Goal: Ask a question

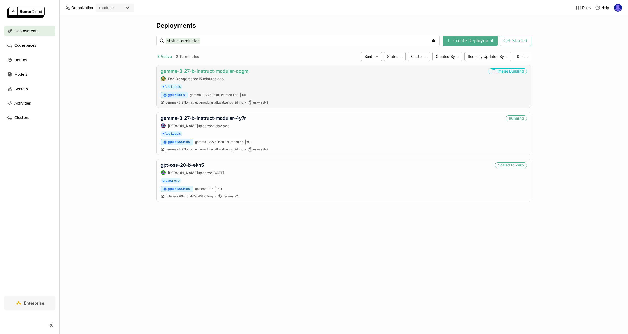
click at [220, 71] on link "gemma-3-27-b-instruct-modular-qqgm" at bounding box center [205, 70] width 88 height 5
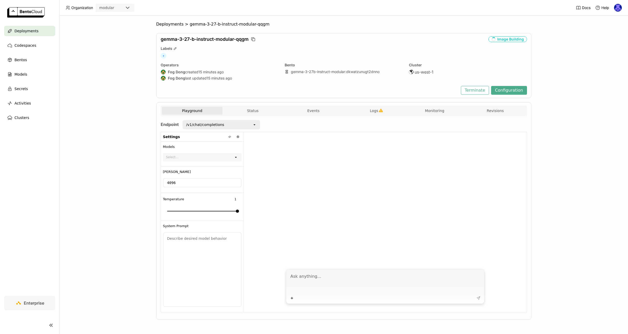
click at [319, 278] on textarea at bounding box center [385, 283] width 191 height 24
click at [250, 127] on div "/v1/chat/completions" at bounding box center [217, 125] width 69 height 8
click at [251, 127] on div "/v1/chat/completions" at bounding box center [217, 125] width 69 height 8
click at [329, 289] on textarea at bounding box center [385, 283] width 191 height 24
click at [330, 282] on textarea at bounding box center [385, 283] width 191 height 24
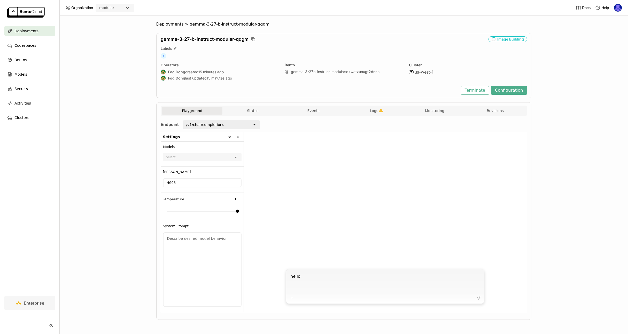
type textarea "hello"
click at [165, 24] on span "Deployments" at bounding box center [169, 24] width 27 height 5
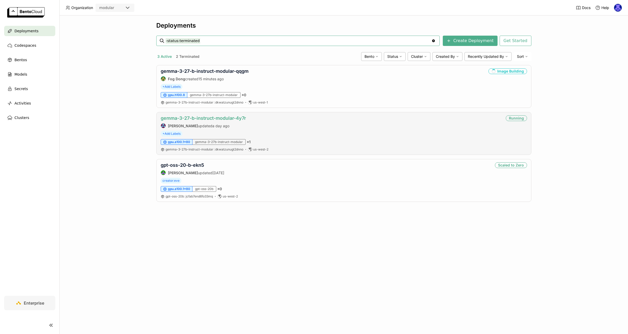
click at [202, 118] on link "gemma-3-27-b-instruct-modular-4y7r" at bounding box center [203, 117] width 85 height 5
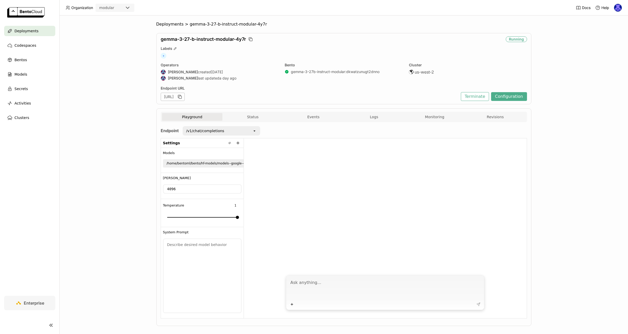
click at [340, 287] on textarea at bounding box center [385, 289] width 191 height 24
type textarea "tell me about Mi355 GPUS"
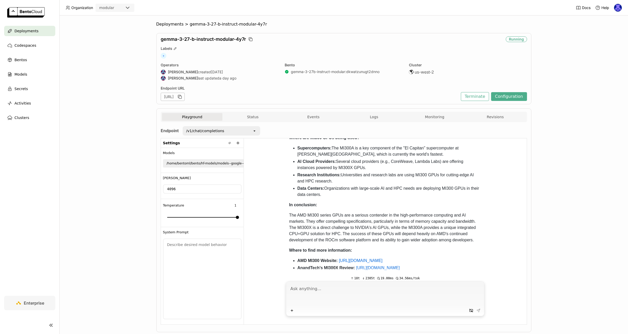
scroll to position [787, 0]
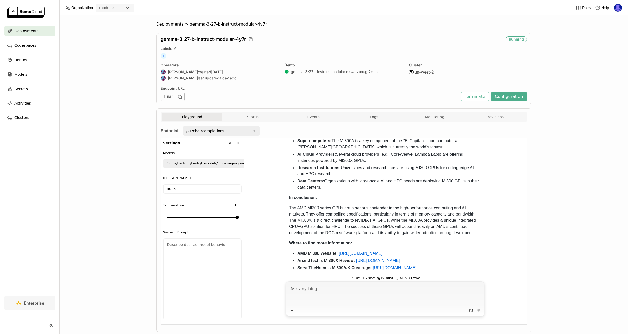
click at [237, 121] on div "Playground Status Events Logs Monitoring Revisions" at bounding box center [344, 117] width 364 height 9
click at [251, 117] on button "Status" at bounding box center [252, 117] width 61 height 8
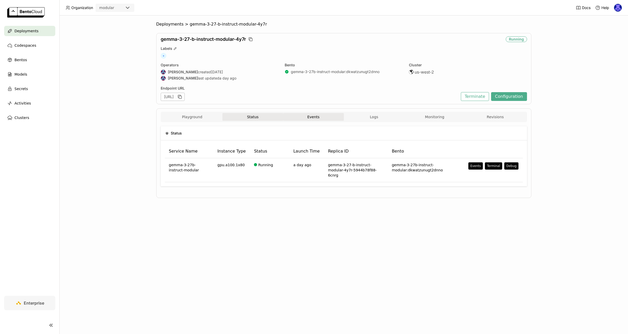
click at [315, 120] on button "Events" at bounding box center [313, 117] width 61 height 8
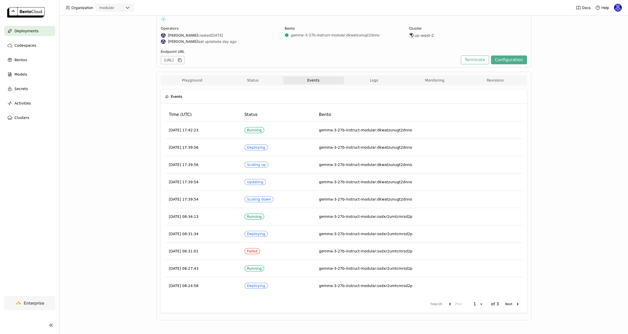
scroll to position [37, 0]
click at [377, 79] on button "Logs" at bounding box center [374, 80] width 61 height 8
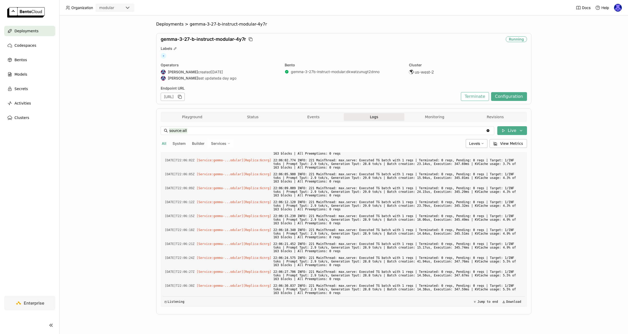
scroll to position [1452, 0]
click at [431, 114] on button "Monitoring" at bounding box center [434, 117] width 61 height 8
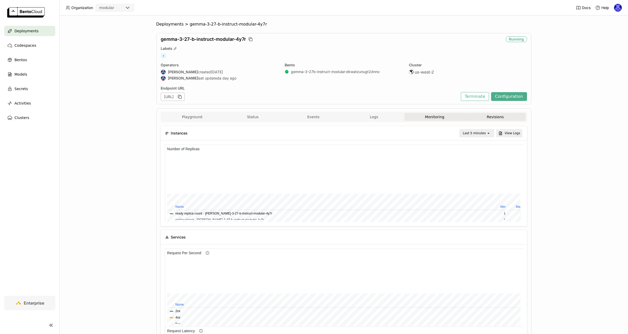
click at [492, 116] on button "Revisions" at bounding box center [495, 117] width 61 height 8
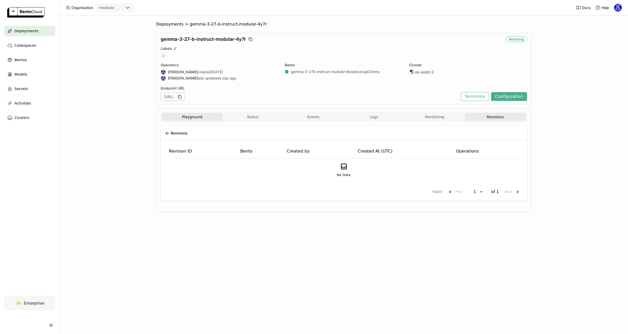
click at [196, 116] on button "Playground" at bounding box center [192, 117] width 61 height 8
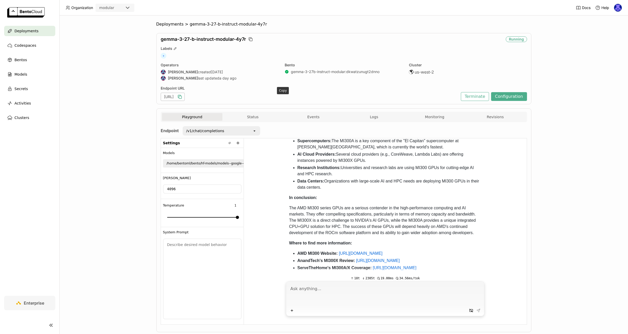
click at [182, 98] on icon "button" at bounding box center [179, 96] width 5 height 5
drag, startPoint x: 271, startPoint y: 98, endPoint x: 152, endPoint y: 95, distance: 118.6
click at [152, 95] on div "Deployments > gemma-3-27-b-instruct-modular-4y7r gemma-3-27-b-instruct-modular-…" at bounding box center [343, 174] width 568 height 319
click at [618, 9] on img at bounding box center [618, 8] width 8 height 8
click at [608, 27] on span "Billing" at bounding box center [605, 27] width 10 height 5
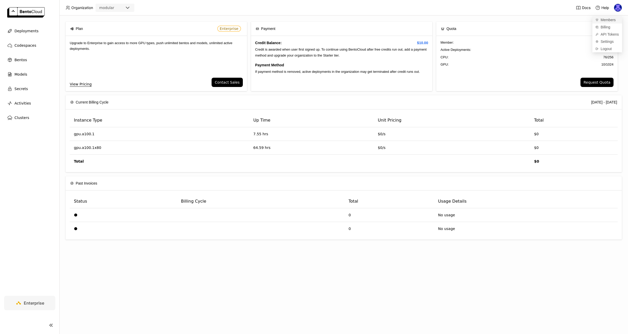
click at [611, 20] on span "Members" at bounding box center [607, 20] width 15 height 5
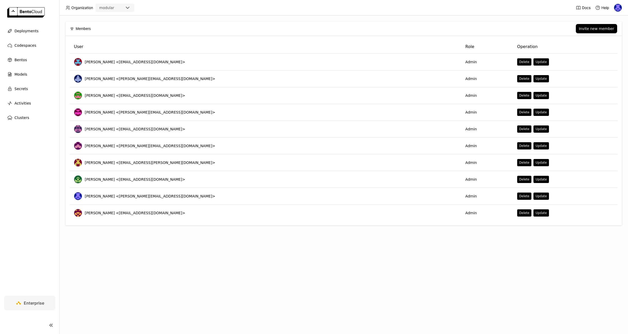
drag, startPoint x: 313, startPoint y: 285, endPoint x: 365, endPoint y: 240, distance: 68.7
click at [313, 284] on div "Members Invite new member User Role Operation Alex Nikitin <anikitin@modular.co…" at bounding box center [343, 174] width 568 height 319
click at [603, 23] on div "Members Invite new member" at bounding box center [343, 29] width 547 height 14
click at [601, 28] on div "Invite new member" at bounding box center [596, 29] width 35 height 4
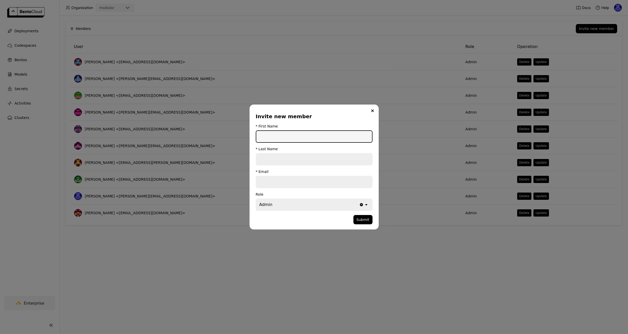
click at [287, 139] on input "dialog" at bounding box center [314, 136] width 116 height 11
click at [321, 136] on input "dialog" at bounding box center [314, 136] width 116 height 11
paste input "Jason Wong"
type input "Jason Wong"
click at [314, 157] on input "dialog" at bounding box center [314, 159] width 116 height 11
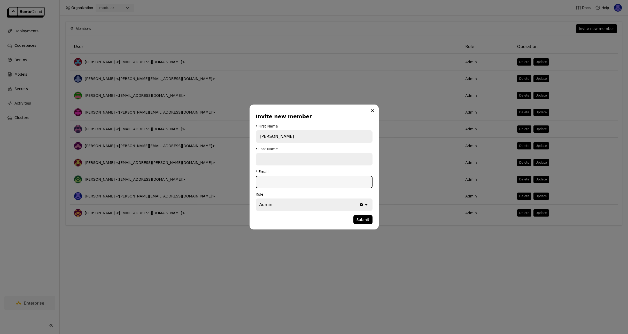
click at [304, 179] on input "dialog" at bounding box center [314, 181] width 116 height 11
paste input "jason@modular.com"
type input "jason@modular.com"
click at [280, 136] on input "Jason Wong" at bounding box center [314, 136] width 116 height 11
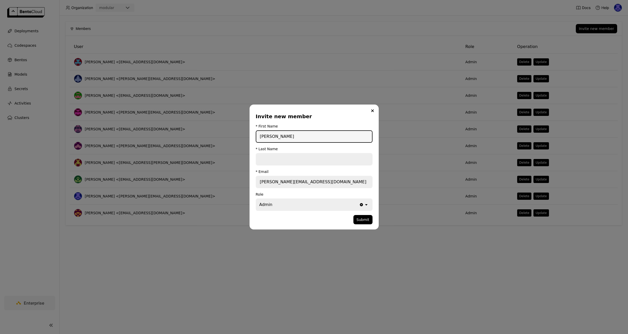
type input "Jason"
click at [279, 159] on input "dialog" at bounding box center [314, 159] width 116 height 11
paste input "Wong"
type input "Wong"
click at [303, 135] on input "Jason" at bounding box center [314, 136] width 116 height 11
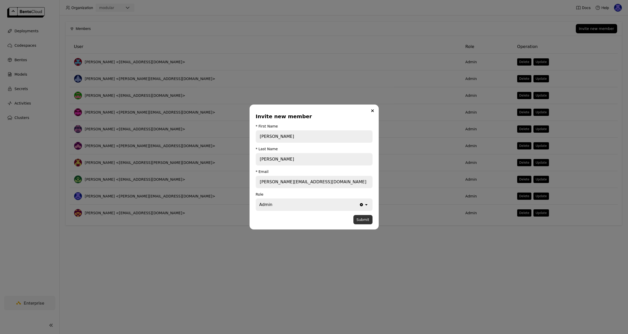
click at [363, 221] on button "Submit" at bounding box center [362, 219] width 19 height 9
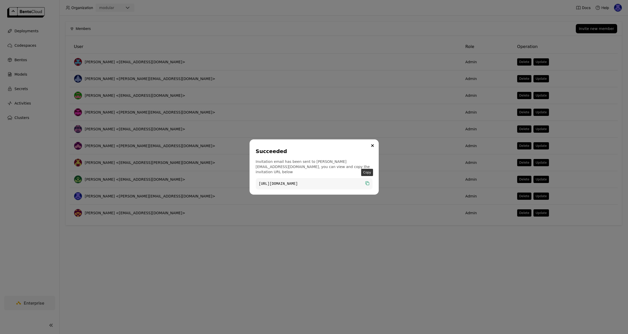
click at [368, 183] on icon "dialog" at bounding box center [367, 184] width 3 height 3
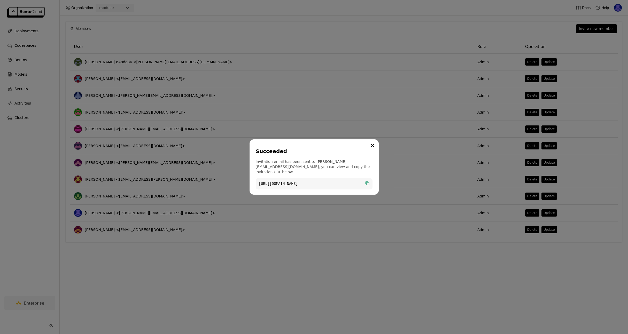
click at [72, 46] on div "Succeeded Invitation email has been sent to jason@modular.com, you can view and…" at bounding box center [314, 167] width 628 height 334
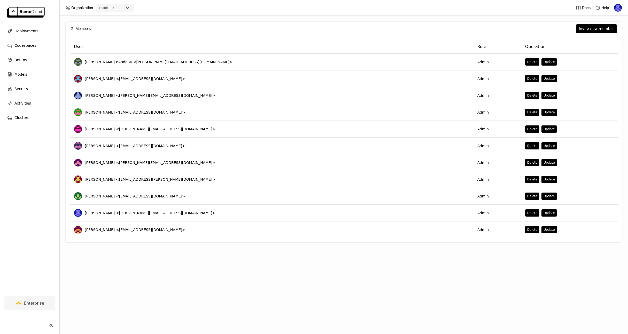
click at [76, 6] on span "Organization" at bounding box center [82, 7] width 22 height 5
click at [117, 7] on div "modular" at bounding box center [110, 7] width 28 height 7
click at [18, 27] on div "Deployments" at bounding box center [29, 31] width 51 height 10
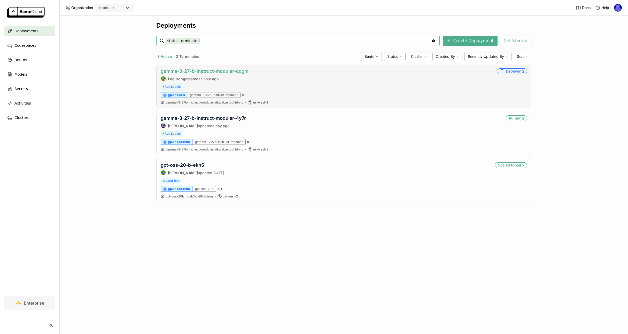
click at [194, 68] on link "gemma-3-27-b-instruct-modular-qqgm" at bounding box center [205, 70] width 88 height 5
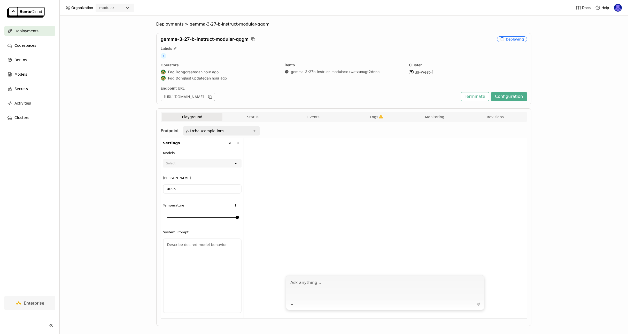
click at [382, 292] on textarea at bounding box center [385, 289] width 191 height 24
click at [382, 286] on textarea at bounding box center [385, 289] width 191 height 24
type textarea "What are LLMs?"
click at [476, 303] on icon at bounding box center [478, 304] width 4 height 4
click at [370, 115] on span "Logs" at bounding box center [374, 117] width 8 height 5
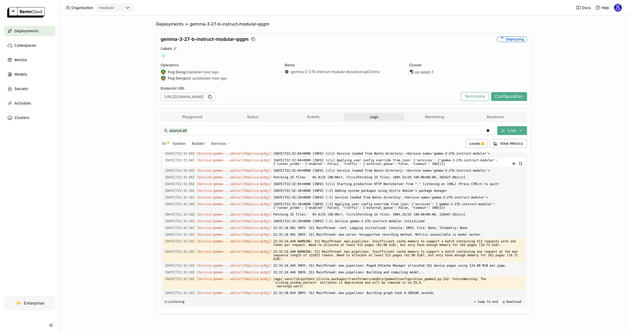
scroll to position [914, 0]
click at [195, 116] on button "Playground" at bounding box center [192, 117] width 61 height 8
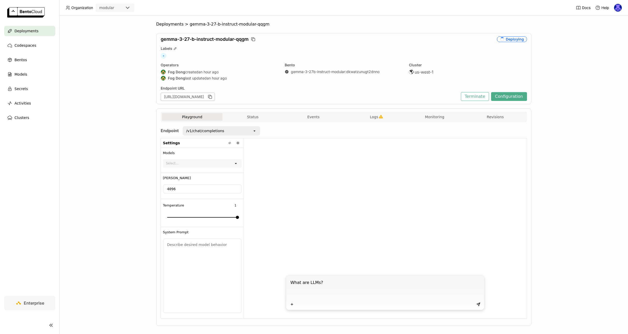
click at [472, 303] on div "Plus" at bounding box center [385, 304] width 194 height 7
click at [478, 304] on icon at bounding box center [478, 304] width 4 height 4
click at [477, 304] on icon at bounding box center [478, 304] width 3 height 3
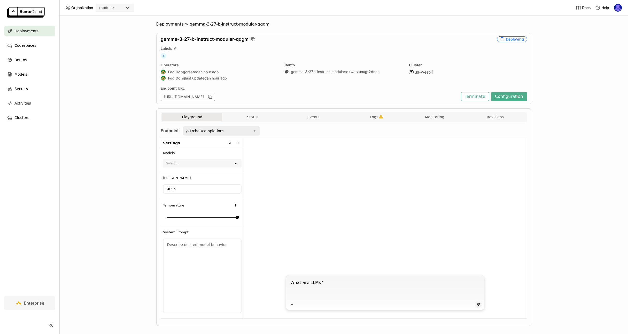
click at [477, 304] on icon at bounding box center [478, 304] width 3 height 3
click at [367, 278] on textarea "What are LLMs?" at bounding box center [385, 289] width 191 height 24
click at [512, 41] on div "Deploying" at bounding box center [512, 39] width 30 height 6
click at [395, 284] on textarea "What are LLMs?" at bounding box center [385, 289] width 191 height 24
click at [477, 303] on icon at bounding box center [478, 304] width 3 height 3
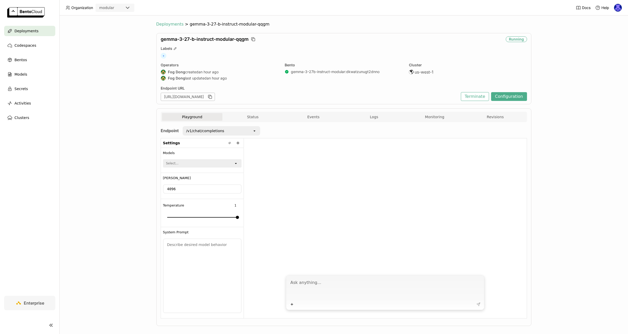
click at [167, 24] on span "Deployments" at bounding box center [169, 24] width 27 height 5
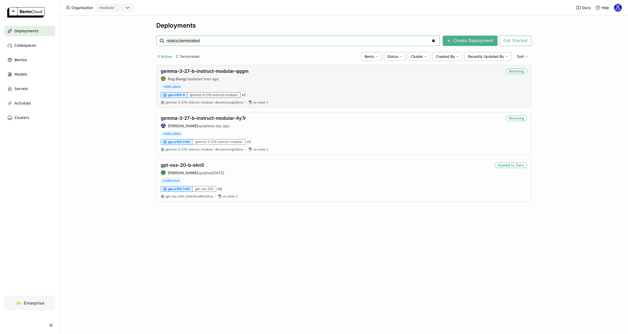
click at [203, 75] on div "gemma-3-27-b-instruct-modular-qqgm Fog Dong created an hour ago" at bounding box center [205, 74] width 88 height 13
click at [209, 69] on link "gemma-3-27-b-instruct-modular-qqgm" at bounding box center [205, 70] width 88 height 5
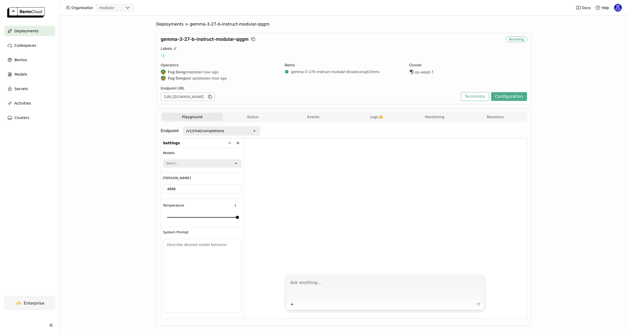
click at [372, 277] on div "Plus" at bounding box center [385, 292] width 198 height 35
click at [372, 280] on textarea at bounding box center [385, 289] width 191 height 24
click at [303, 284] on textarea at bounding box center [385, 289] width 191 height 24
click at [298, 282] on textarea at bounding box center [385, 289] width 191 height 24
type textarea "What's the best model for summarization?"
